Goal: Find specific page/section: Find specific page/section

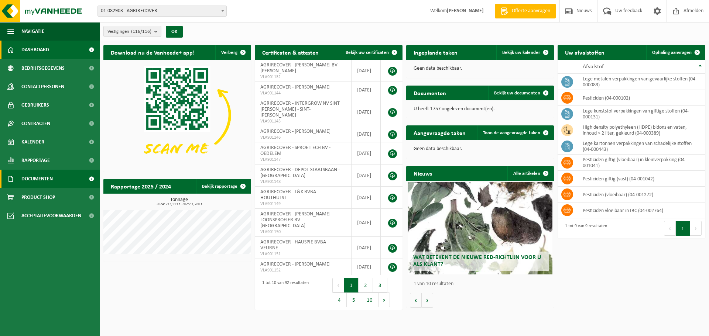
click at [45, 178] on span "Documenten" at bounding box center [36, 179] width 31 height 18
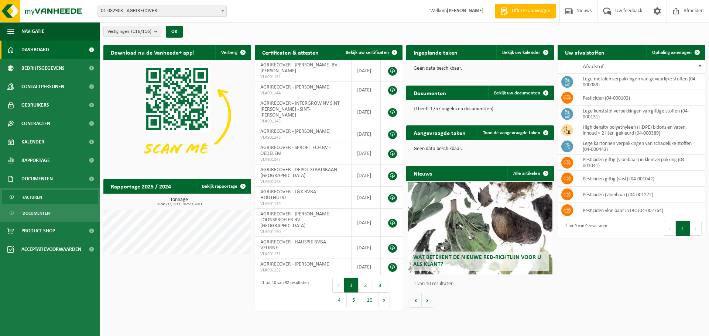
click at [36, 194] on span "Facturen" at bounding box center [33, 198] width 20 height 14
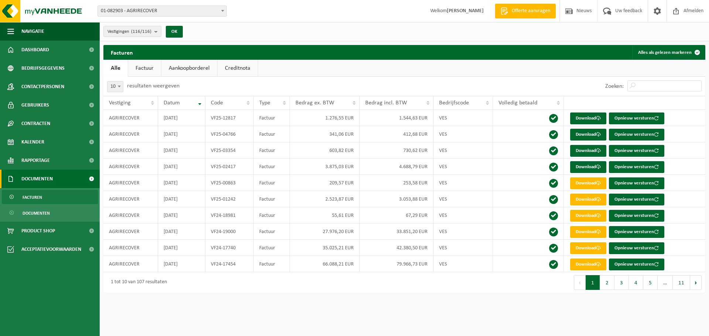
click at [136, 69] on link "Factuur" at bounding box center [144, 68] width 33 height 17
click at [119, 68] on link "Alle" at bounding box center [115, 68] width 24 height 17
drag, startPoint x: 110, startPoint y: 120, endPoint x: 381, endPoint y: 118, distance: 270.6
click at [381, 118] on tr "AGRIRECOVER [DATE] VF25-12817 Factuur 1.276,55 EUR 1.544,63 EUR VES Download Op…" at bounding box center [404, 118] width 602 height 16
click at [305, 83] on div "10 25 50 100 10 resultaten weergeven" at bounding box center [253, 86] width 301 height 19
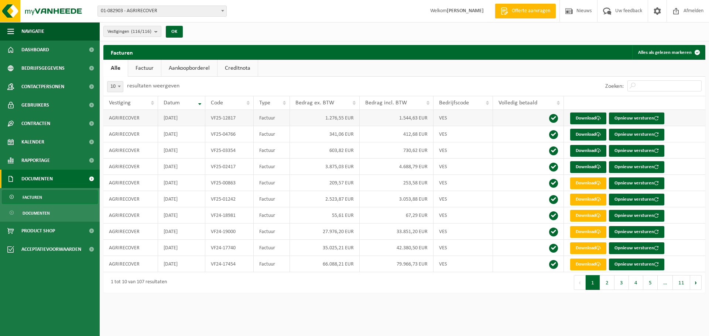
click at [225, 119] on td "VF25-12817" at bounding box center [229, 118] width 49 height 16
click at [431, 118] on td "1.544,63 EUR" at bounding box center [396, 118] width 73 height 16
